Goal: Information Seeking & Learning: Find specific fact

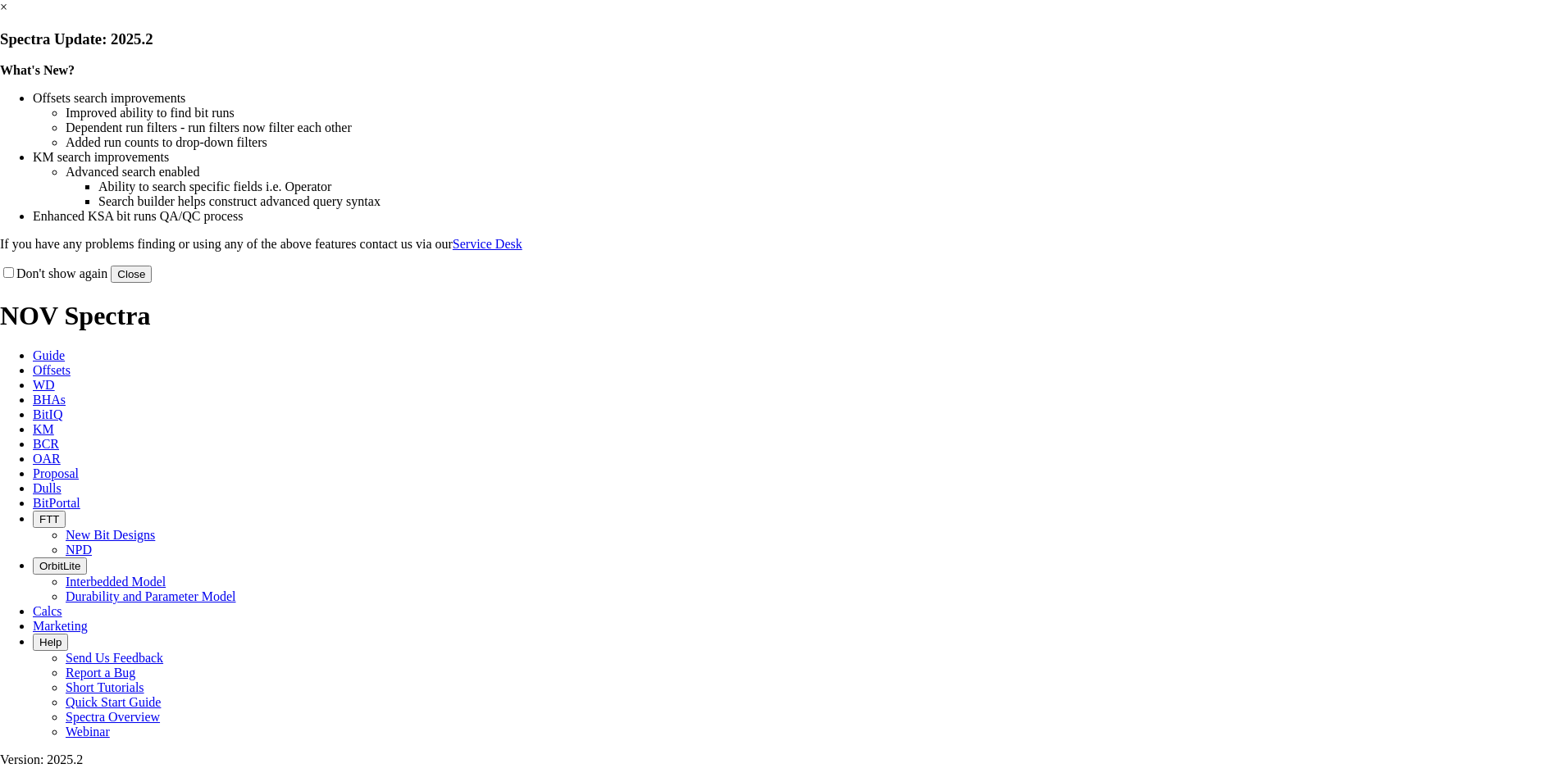
click at [1111, 283] on div "Don't show again Close" at bounding box center [784, 274] width 1568 height 18
click at [152, 283] on button "Close" at bounding box center [131, 274] width 41 height 17
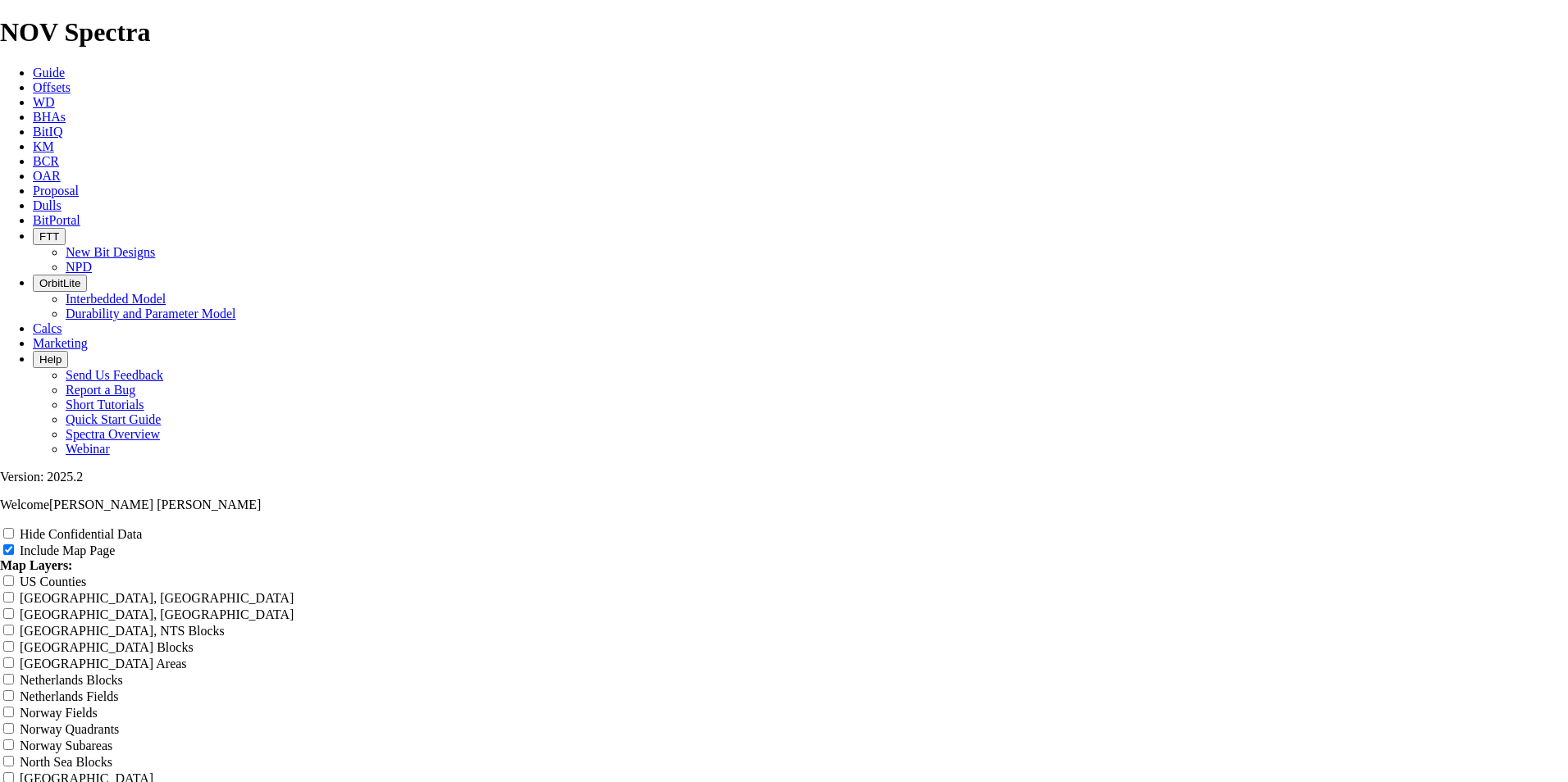
scroll to position [437, 0]
click at [71, 81] on link "Offsets" at bounding box center [52, 87] width 38 height 14
click at [71, 81] on span "Offsets" at bounding box center [52, 87] width 38 height 14
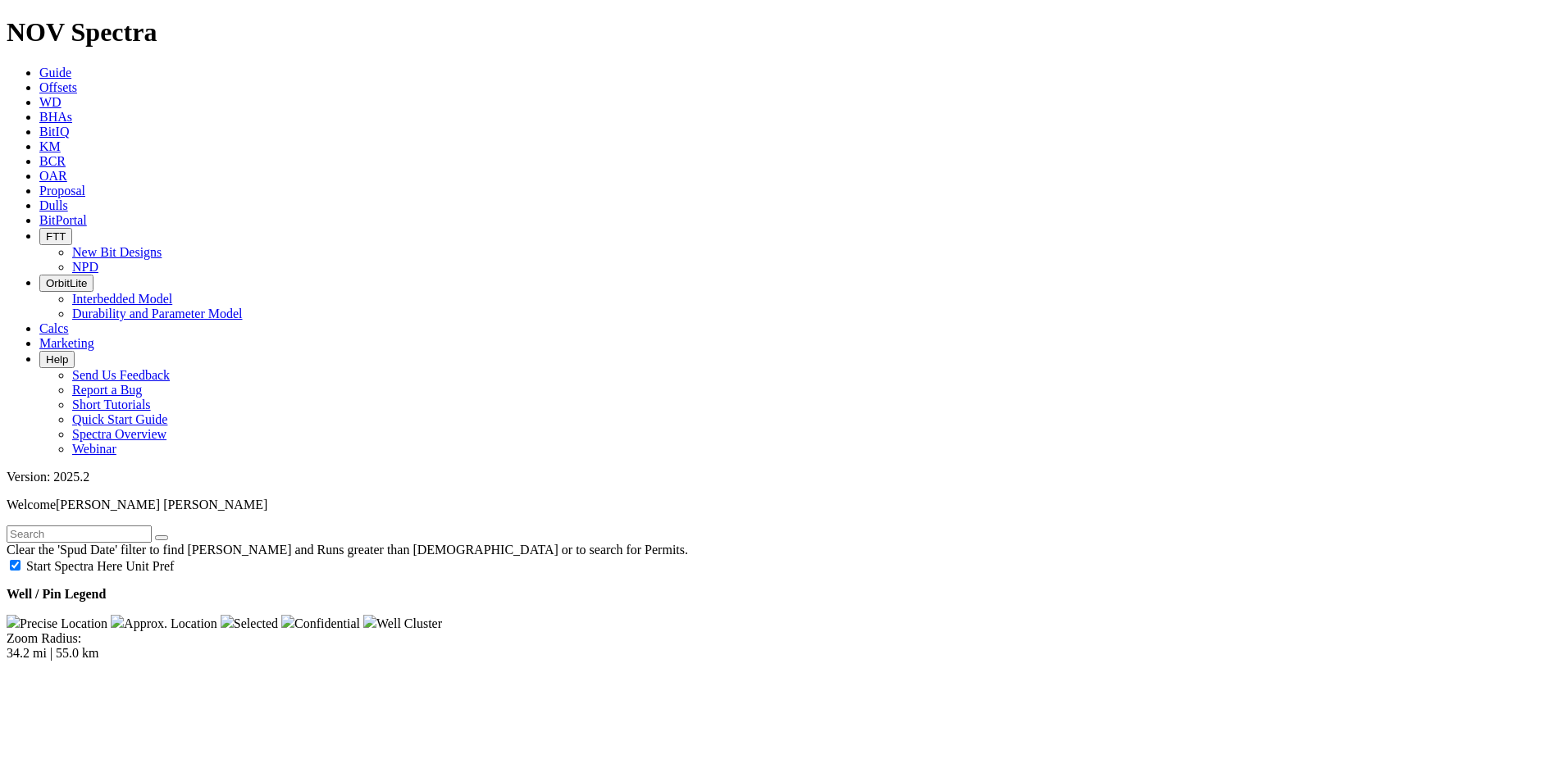
click at [152, 525] on input "text" at bounding box center [79, 533] width 145 height 17
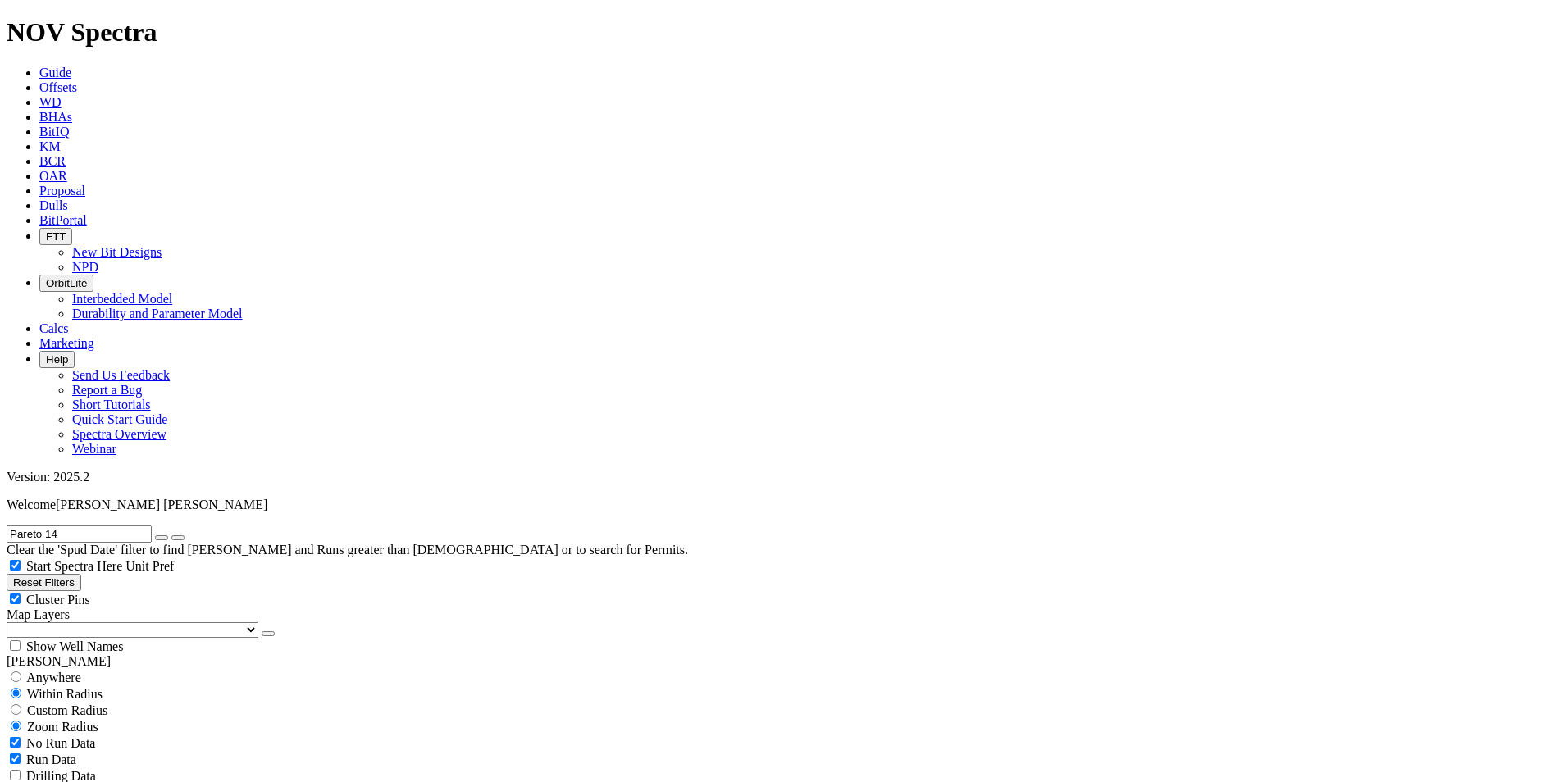
type input "Pareto 14"
click at [172, 535] on button "submit" at bounding box center [178, 537] width 13 height 5
click at [21, 671] on input "radio" at bounding box center [16, 677] width 11 height 11
radio input "true"
radio input "false"
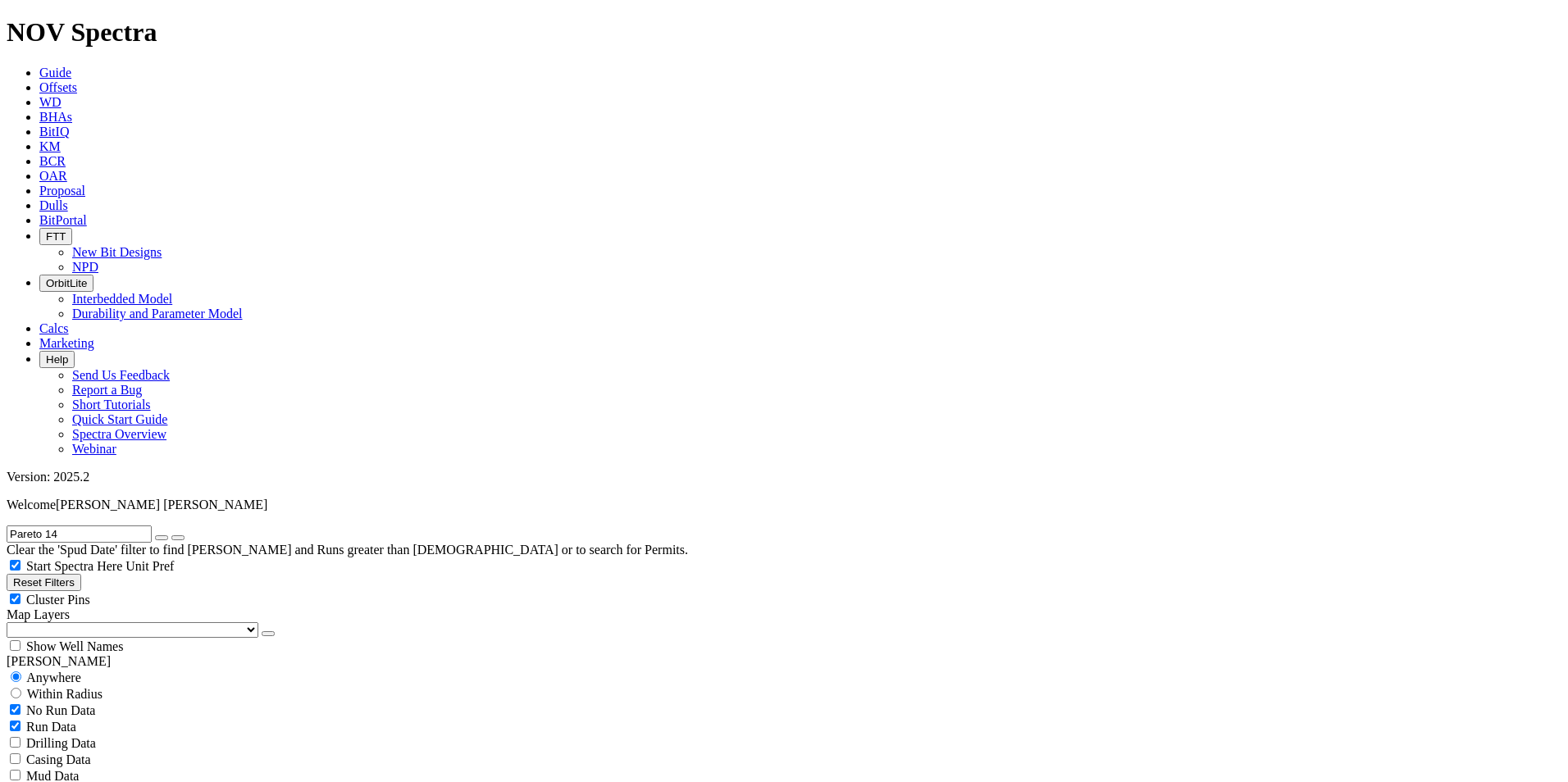
drag, startPoint x: 1373, startPoint y: 404, endPoint x: 1348, endPoint y: 400, distance: 25.3
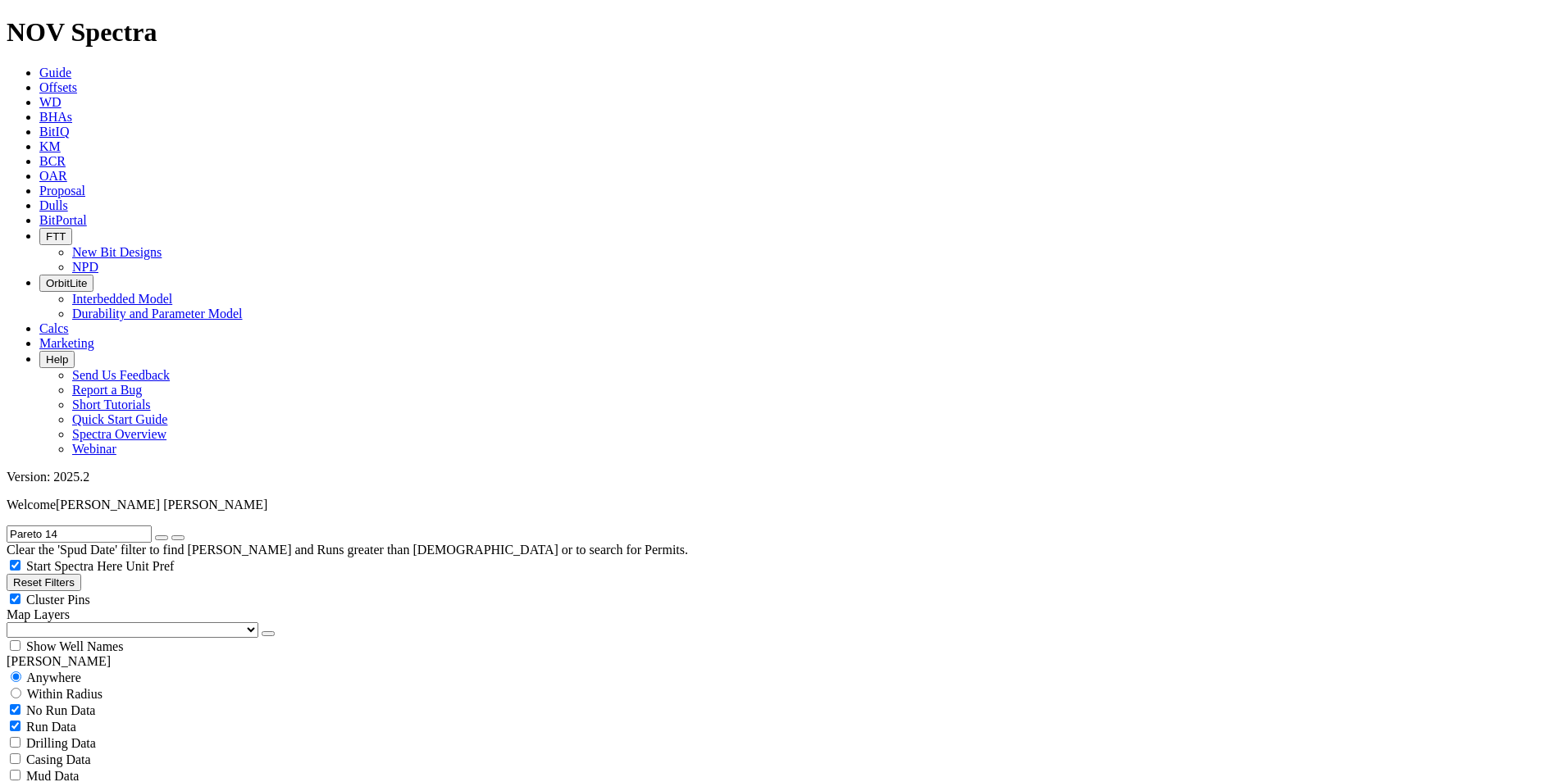
copy div "E199575"
